Goal: Communication & Community: Answer question/provide support

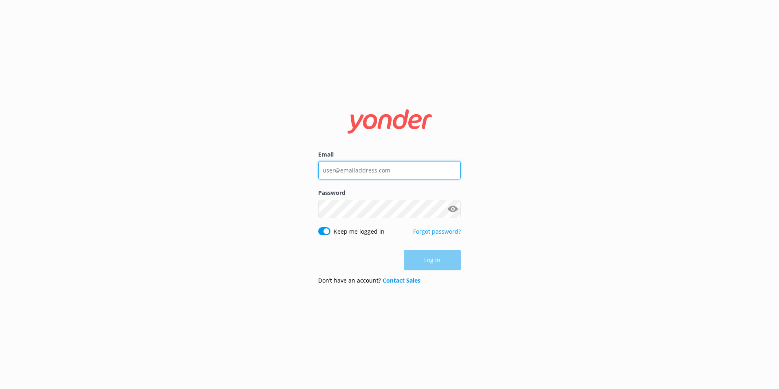
type input "[EMAIL_ADDRESS][DOMAIN_NAME]"
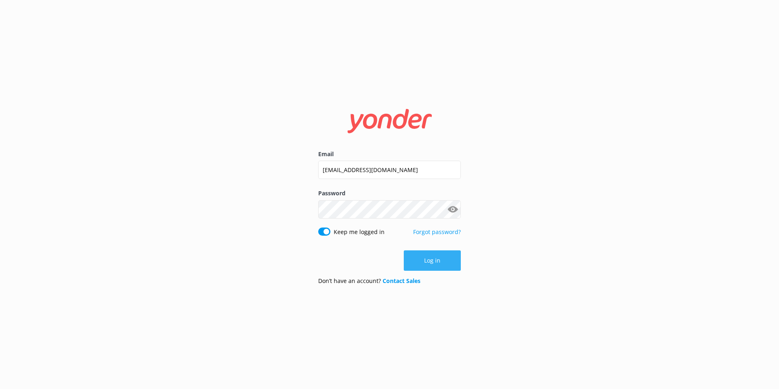
click at [429, 267] on div "Log in" at bounding box center [389, 260] width 143 height 20
drag, startPoint x: 428, startPoint y: 267, endPoint x: 422, endPoint y: 253, distance: 15.3
click at [422, 252] on button "Log in" at bounding box center [432, 260] width 57 height 20
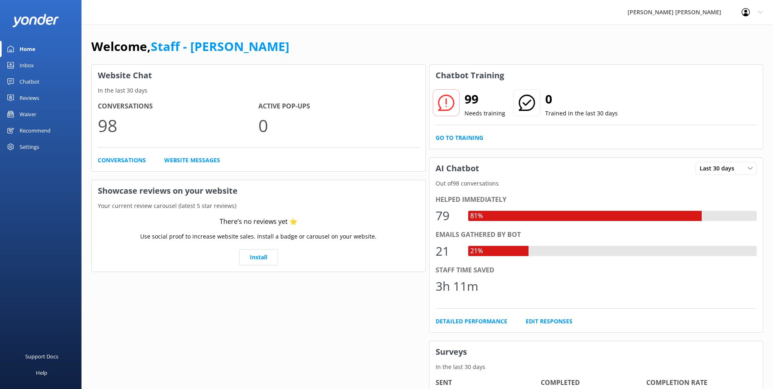
click at [275, 24] on div "[PERSON_NAME] [PERSON_NAME] Profile Settings Logout" at bounding box center [386, 12] width 773 height 25
click at [23, 68] on div "Inbox" at bounding box center [27, 65] width 14 height 16
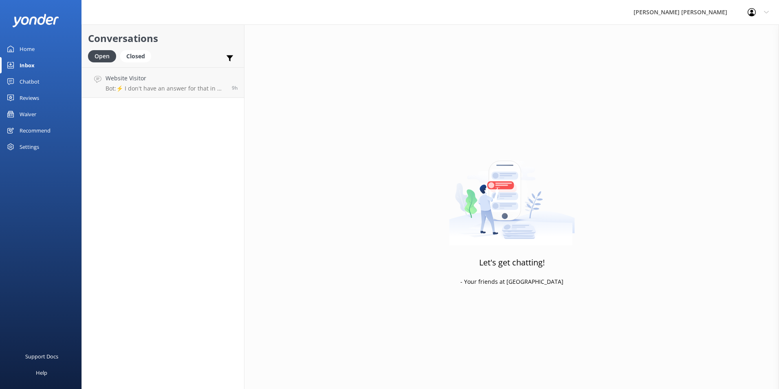
click at [28, 66] on div "Inbox" at bounding box center [27, 65] width 15 height 16
click at [27, 75] on div "Chatbot" at bounding box center [30, 81] width 20 height 16
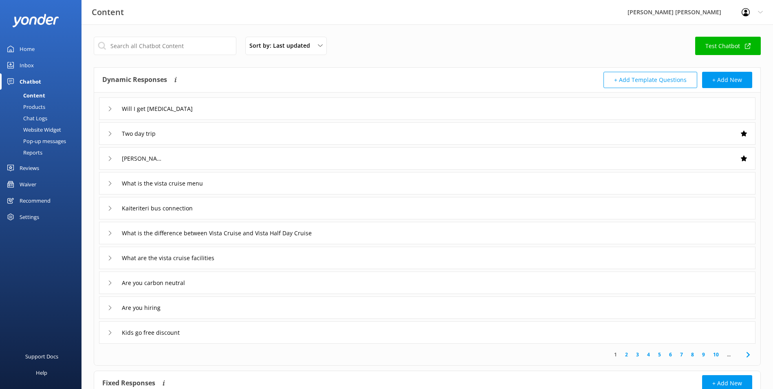
click at [27, 62] on div "Inbox" at bounding box center [27, 65] width 14 height 16
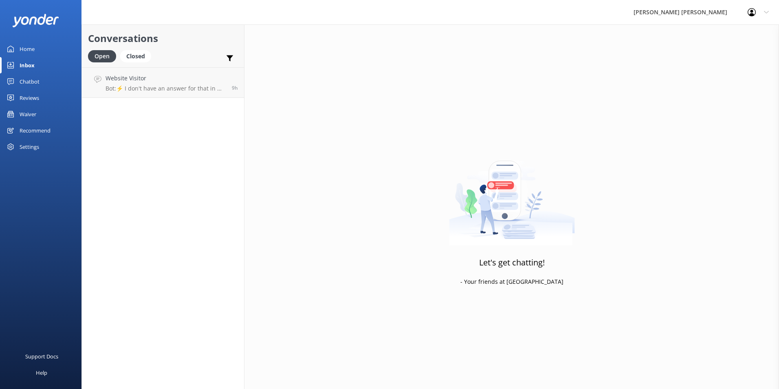
click at [29, 79] on div "Chatbot" at bounding box center [30, 81] width 20 height 16
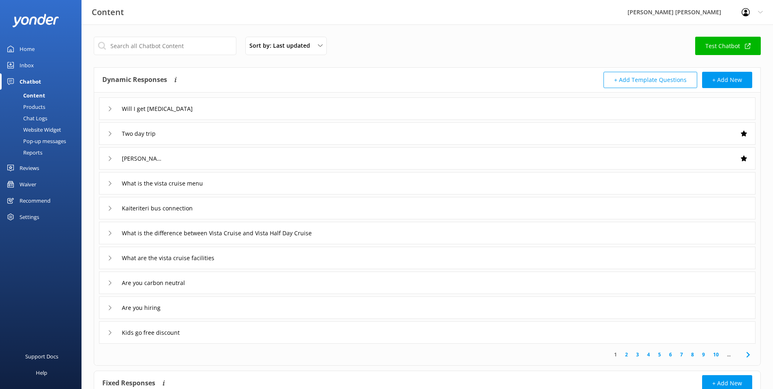
click at [21, 66] on div "Inbox" at bounding box center [27, 65] width 14 height 16
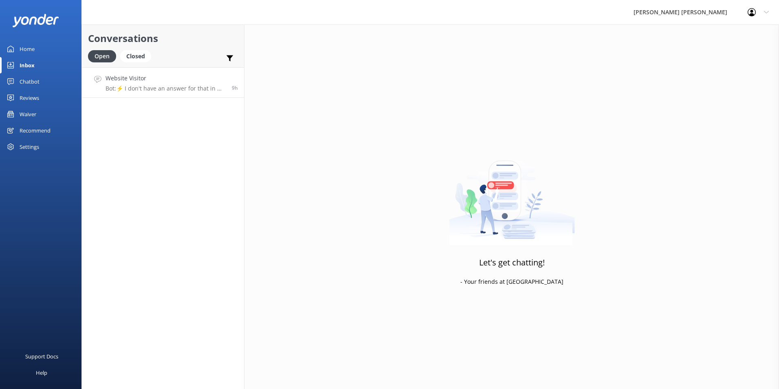
click at [143, 80] on h4 "Website Visitor" at bounding box center [166, 78] width 120 height 9
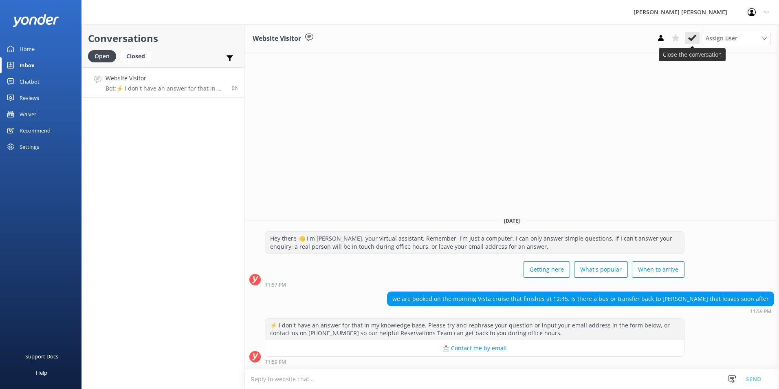
click at [692, 40] on use at bounding box center [692, 38] width 8 height 7
